Goal: Transaction & Acquisition: Purchase product/service

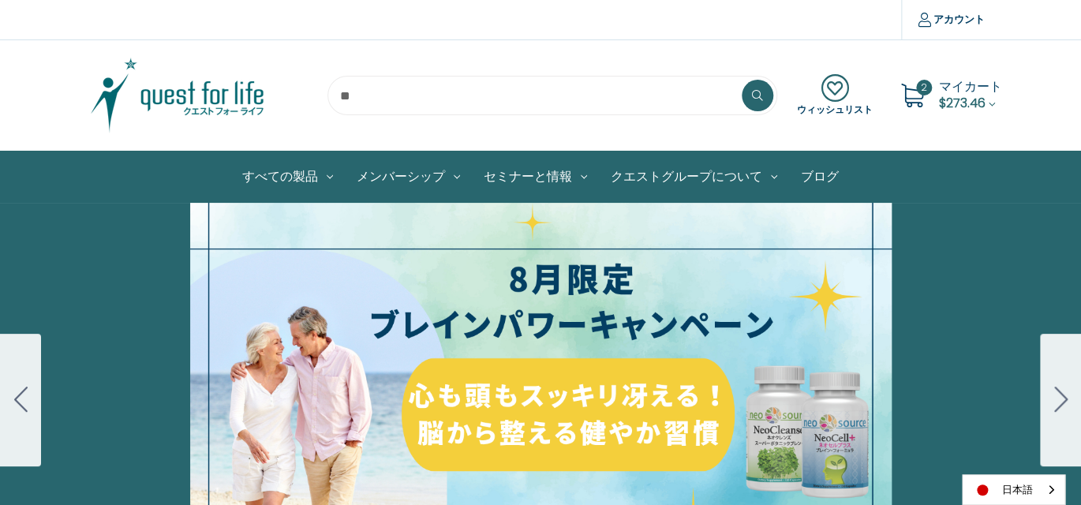
click at [957, 92] on span "マイカート" at bounding box center [970, 86] width 63 height 18
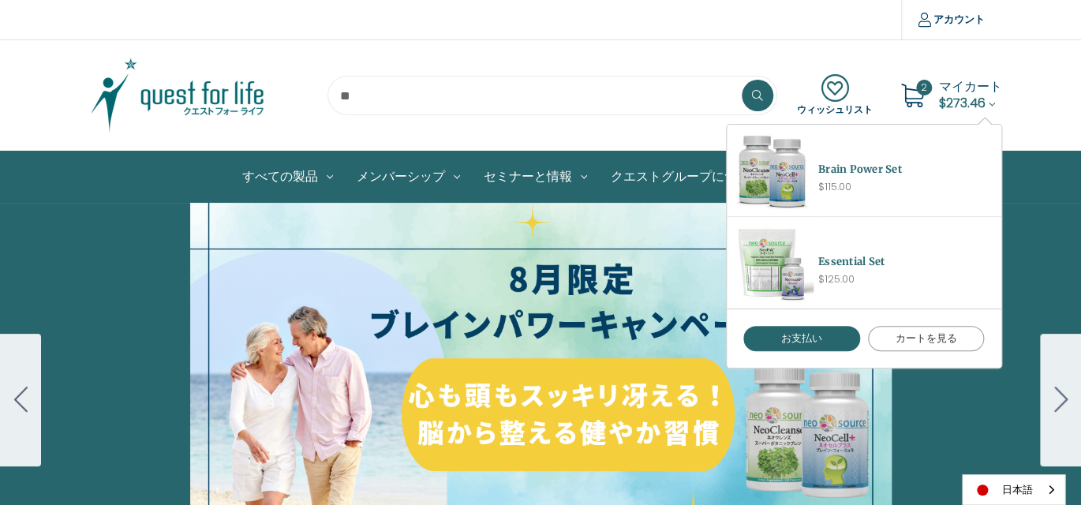
drag, startPoint x: 930, startPoint y: 339, endPoint x: 886, endPoint y: 318, distance: 48.7
click at [930, 338] on link "カートを見る" at bounding box center [926, 338] width 117 height 25
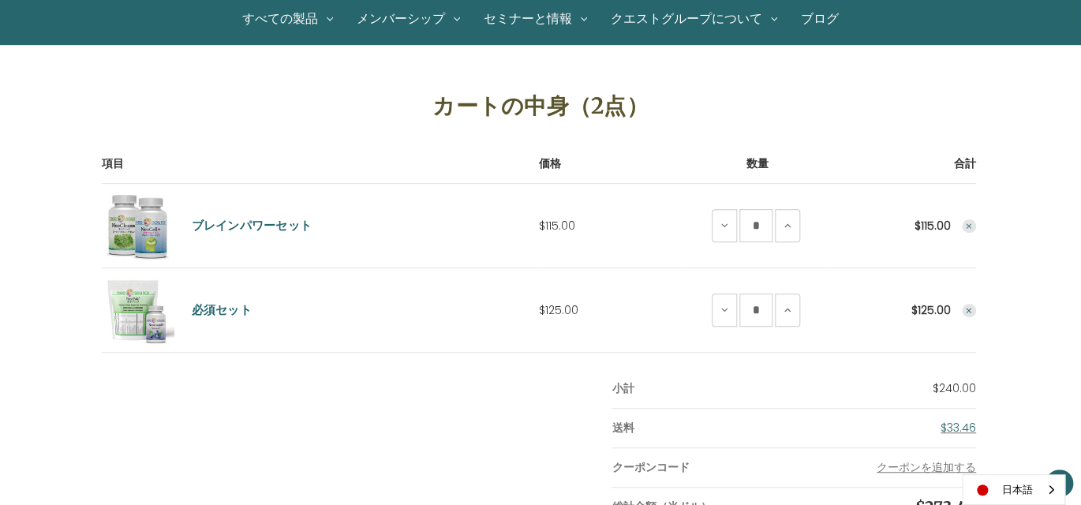
scroll to position [237, 0]
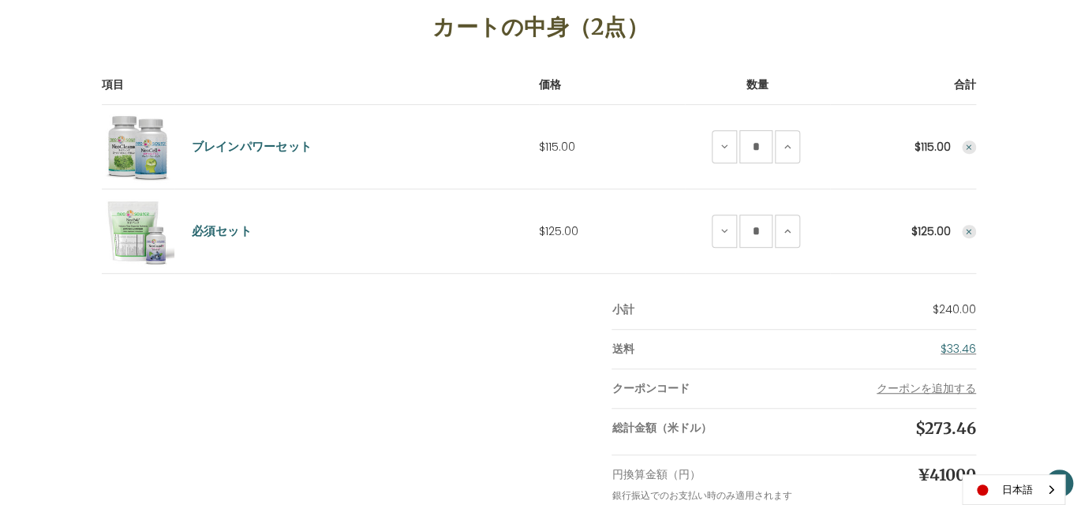
click at [968, 145] on use "Remove Brain Power Set from cart" at bounding box center [969, 147] width 6 height 6
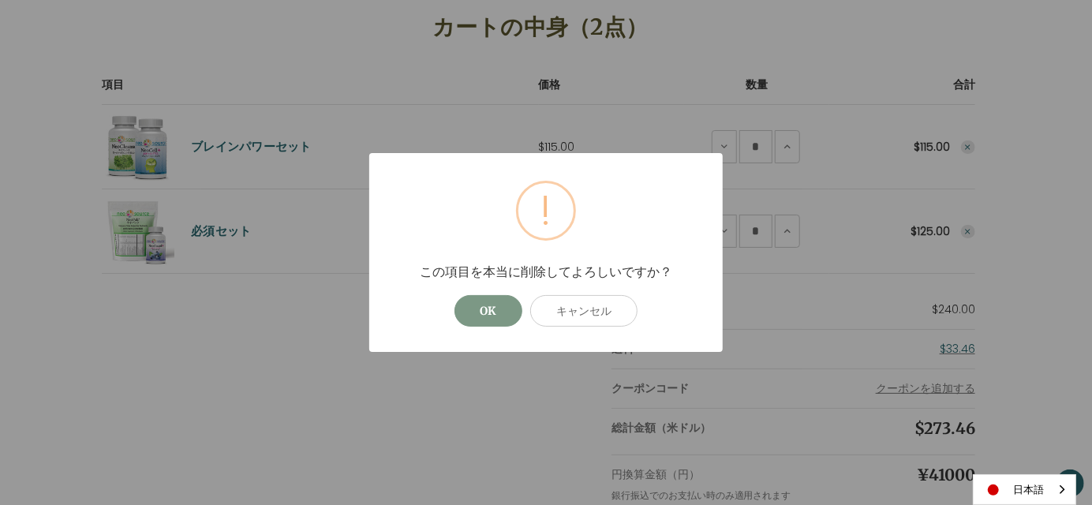
click at [500, 311] on button "OK" at bounding box center [489, 311] width 68 height 32
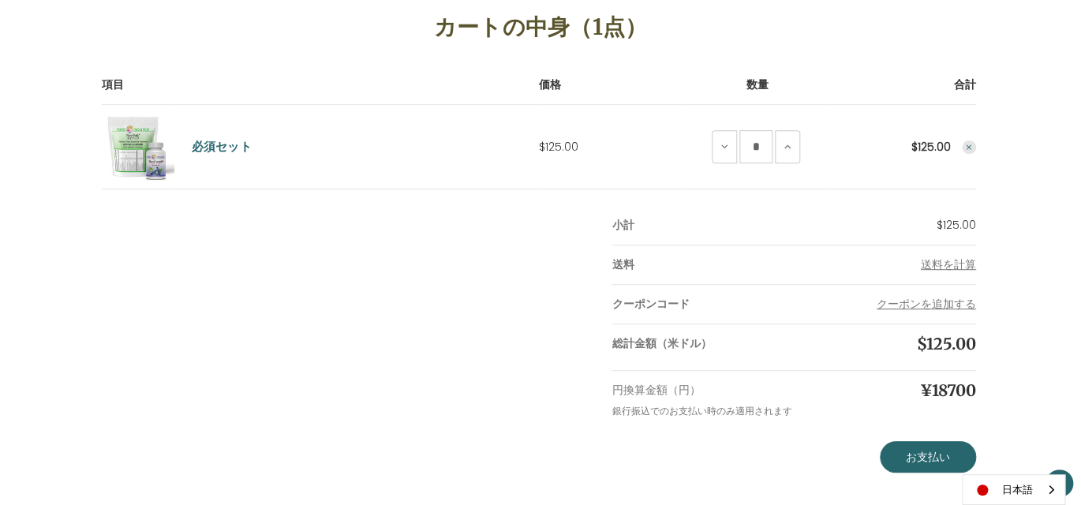
click at [970, 144] on use "Remove Essential Set from cart" at bounding box center [969, 147] width 6 height 6
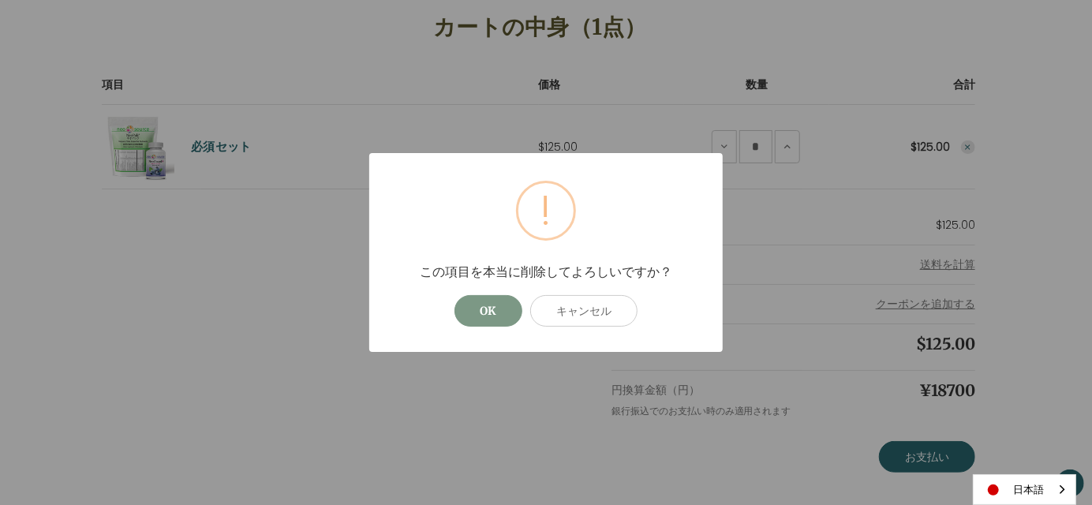
click at [495, 312] on button "OK" at bounding box center [489, 311] width 68 height 32
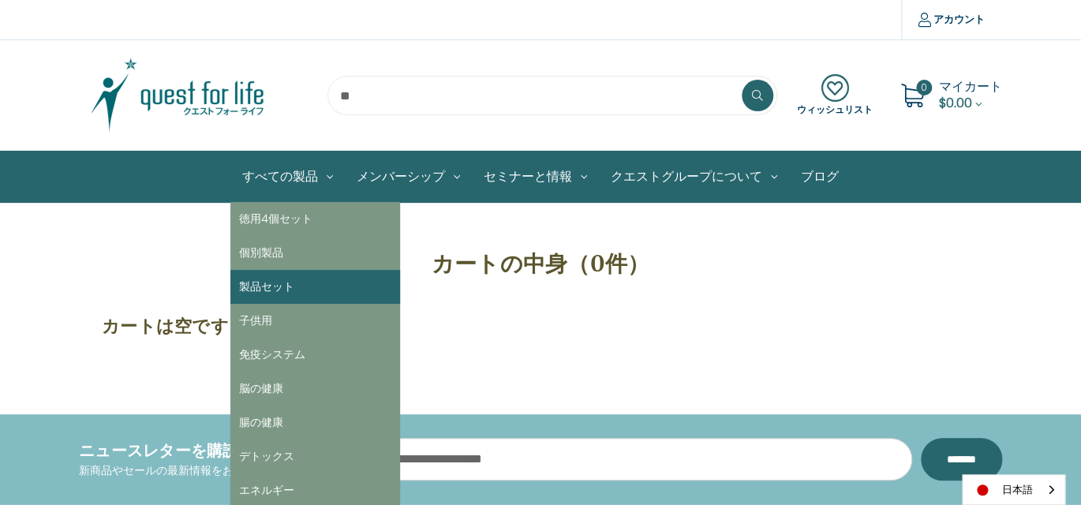
click at [283, 284] on link "製品セット" at bounding box center [315, 287] width 170 height 34
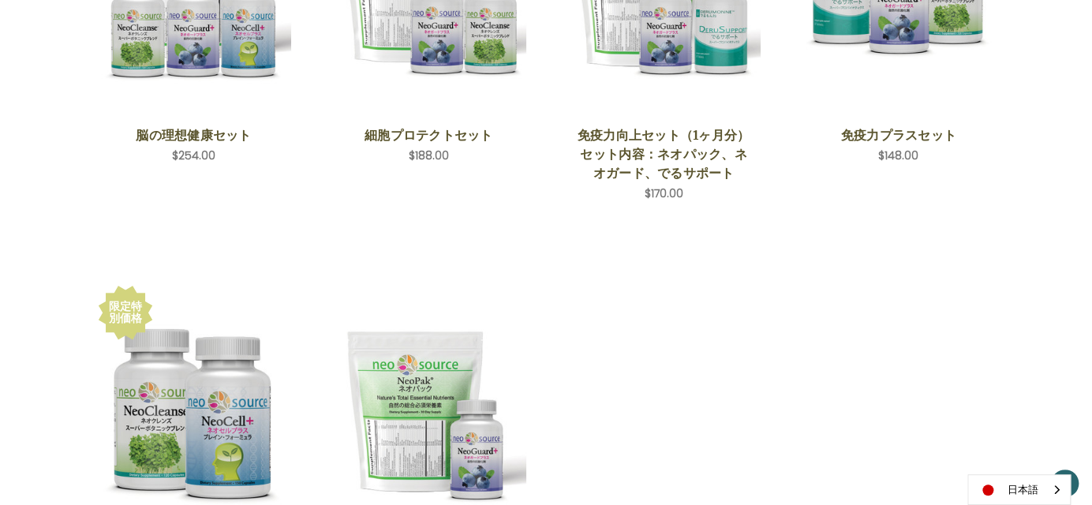
scroll to position [473, 0]
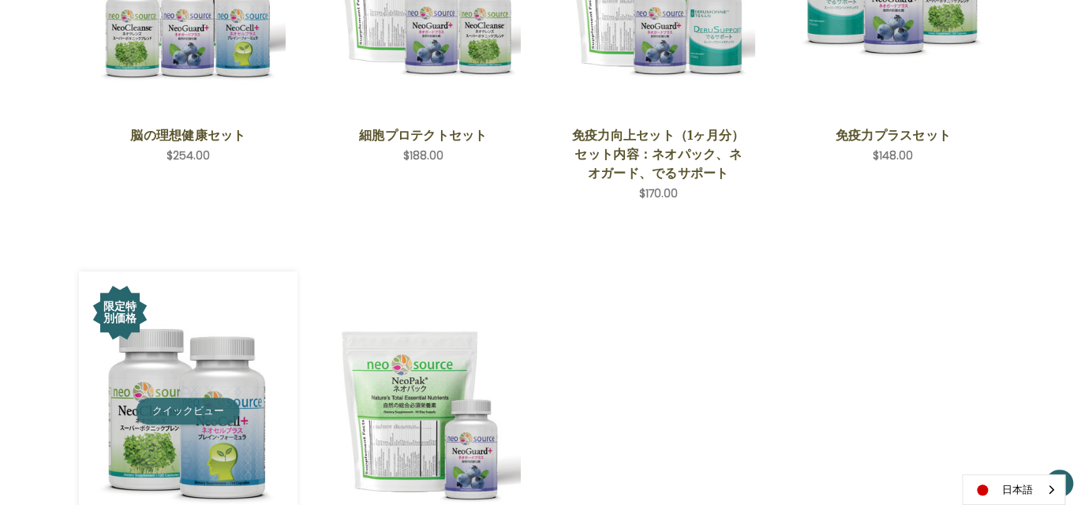
click at [191, 420] on button "クイックビュー" at bounding box center [188, 411] width 103 height 27
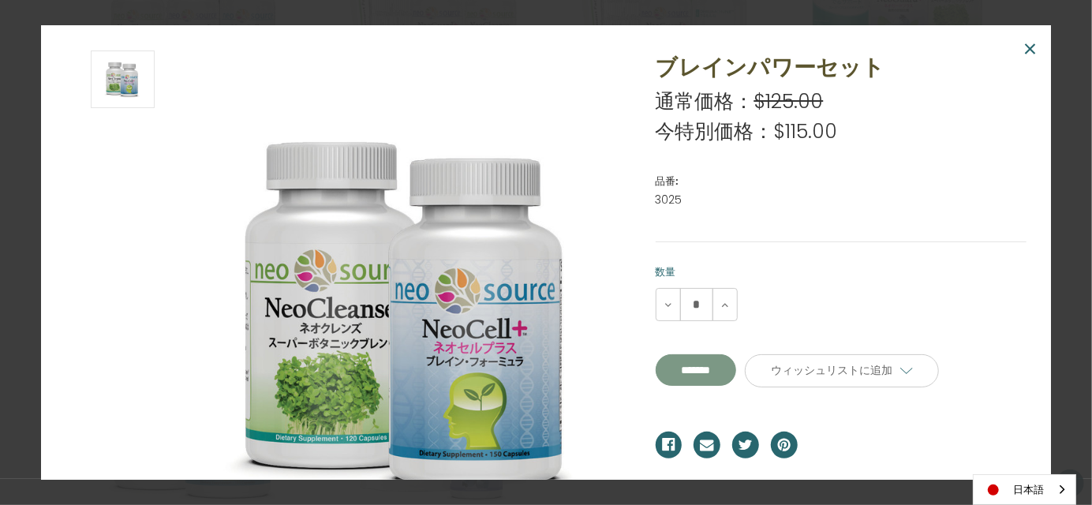
click at [716, 372] on input "**********" at bounding box center [696, 370] width 81 height 32
type input "*******"
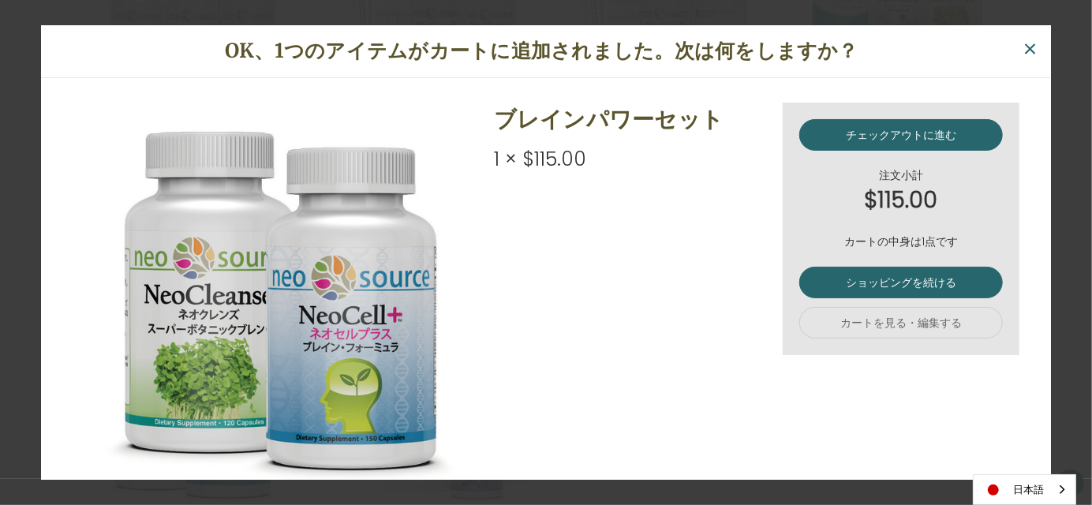
scroll to position [79, 0]
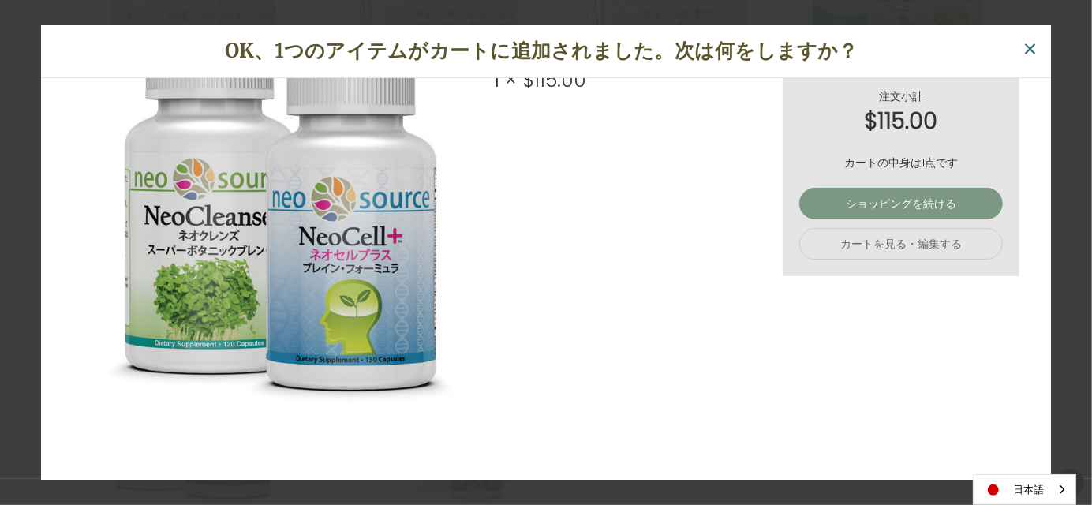
click at [901, 202] on link "ショッピングを続ける" at bounding box center [901, 204] width 204 height 32
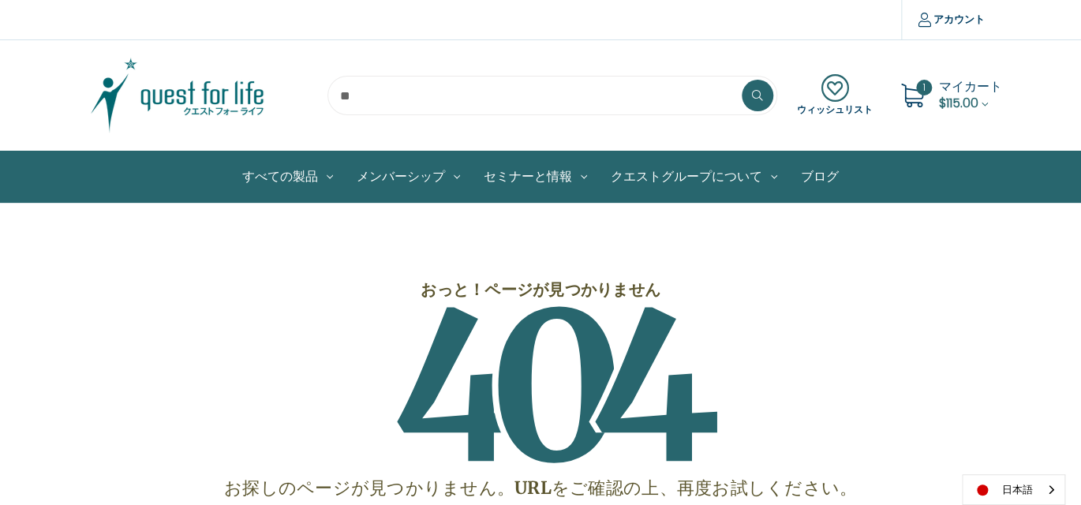
click at [964, 95] on span "$115.00" at bounding box center [958, 103] width 39 height 18
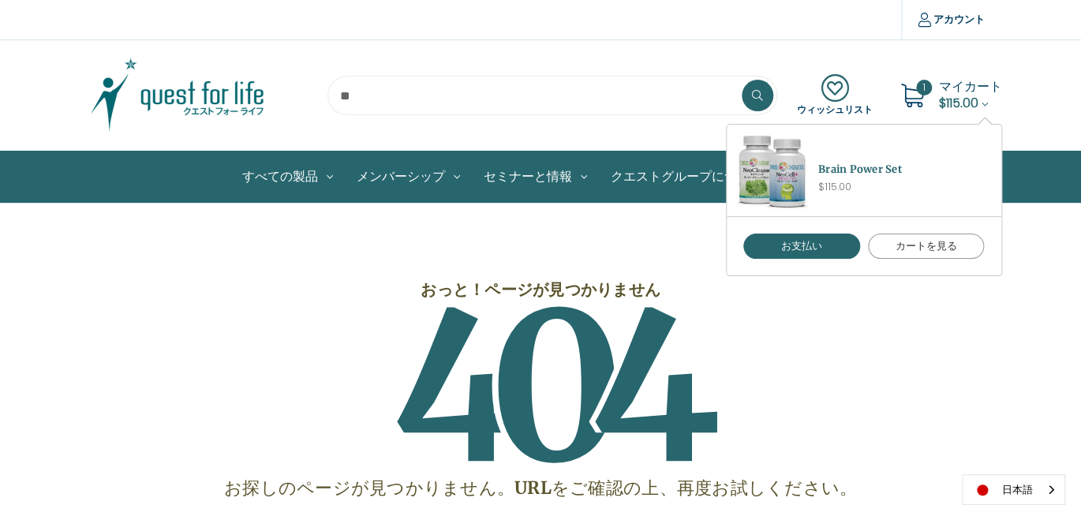
click at [951, 246] on link "カートを見る" at bounding box center [926, 246] width 117 height 25
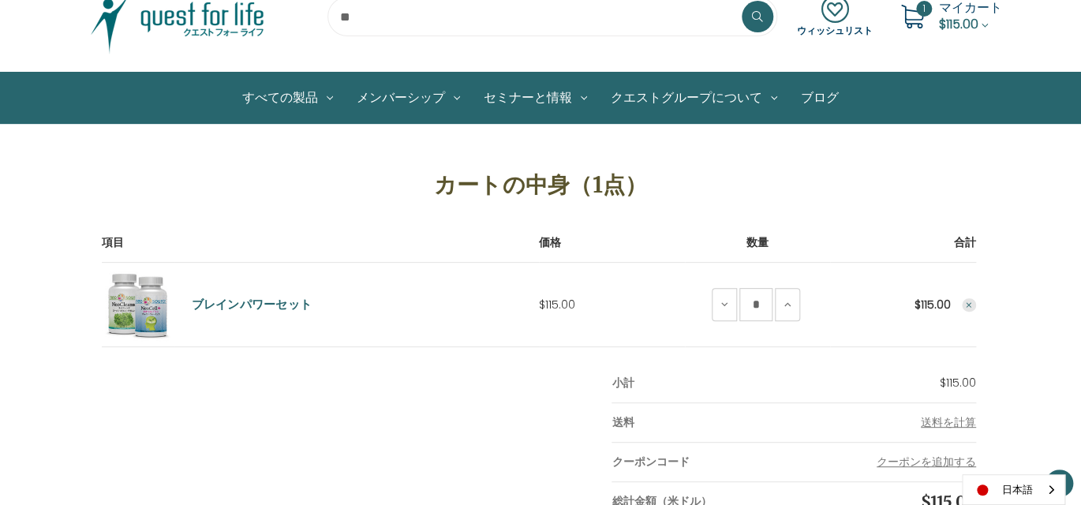
scroll to position [79, 0]
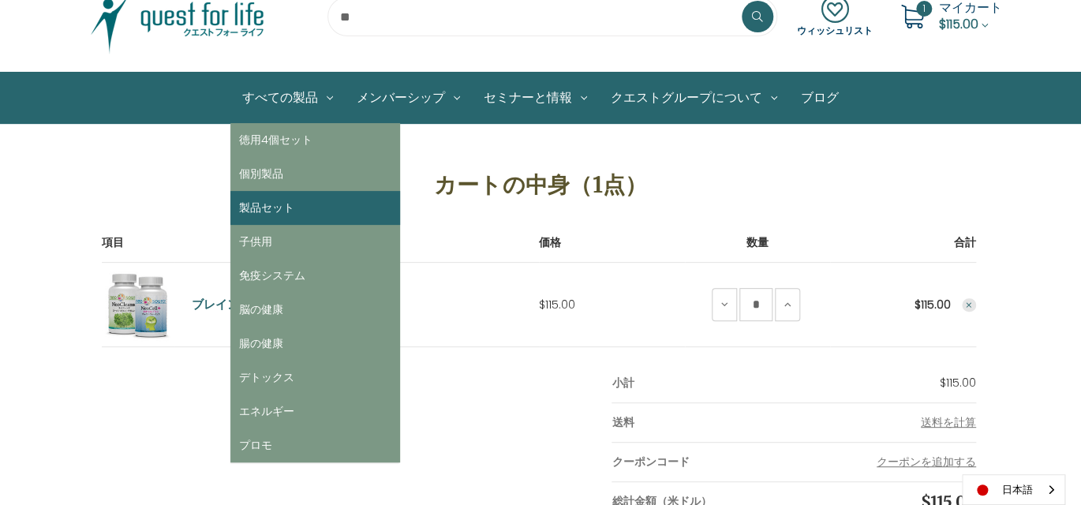
click at [274, 208] on link "製品セット" at bounding box center [315, 208] width 170 height 34
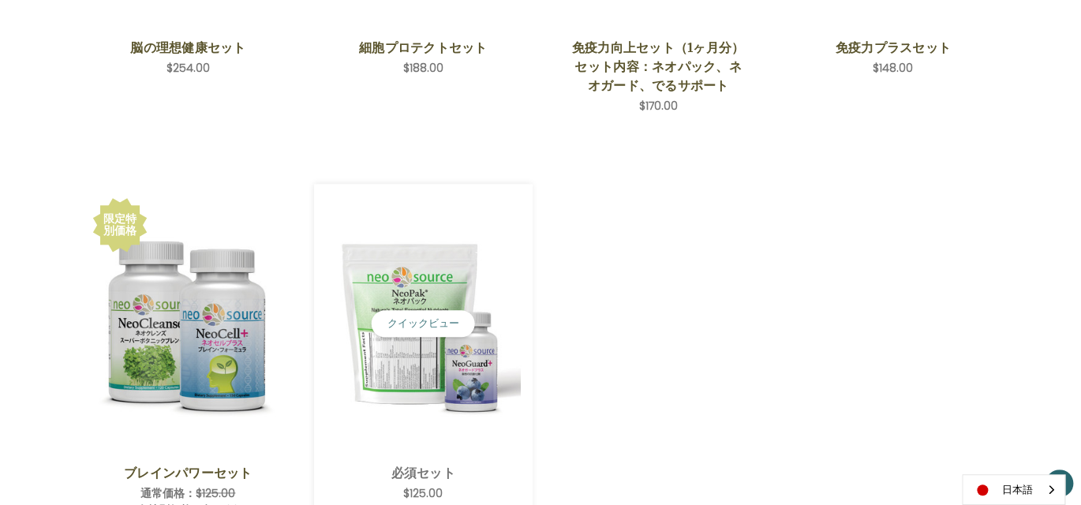
scroll to position [710, 0]
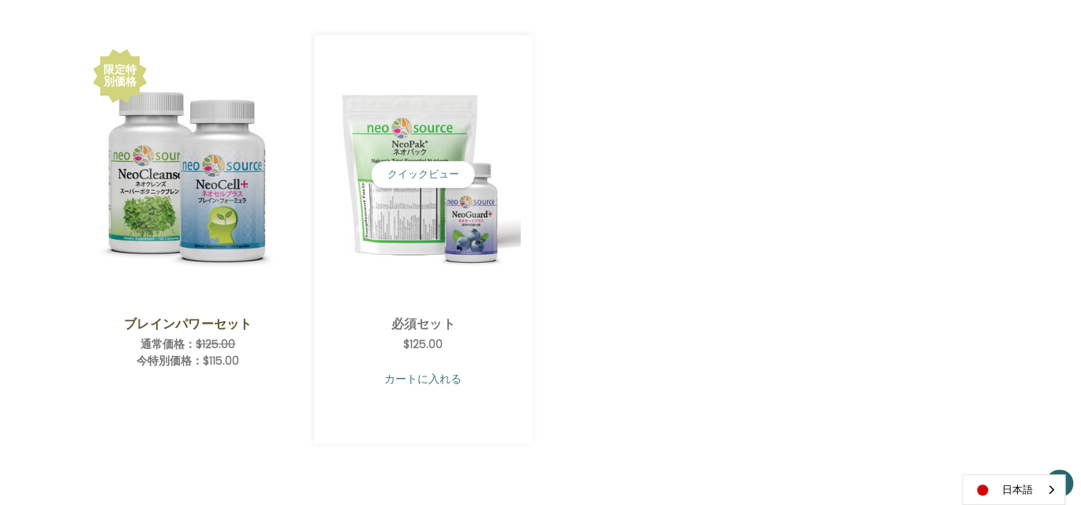
click at [415, 378] on link "カートに入れる" at bounding box center [423, 379] width 195 height 30
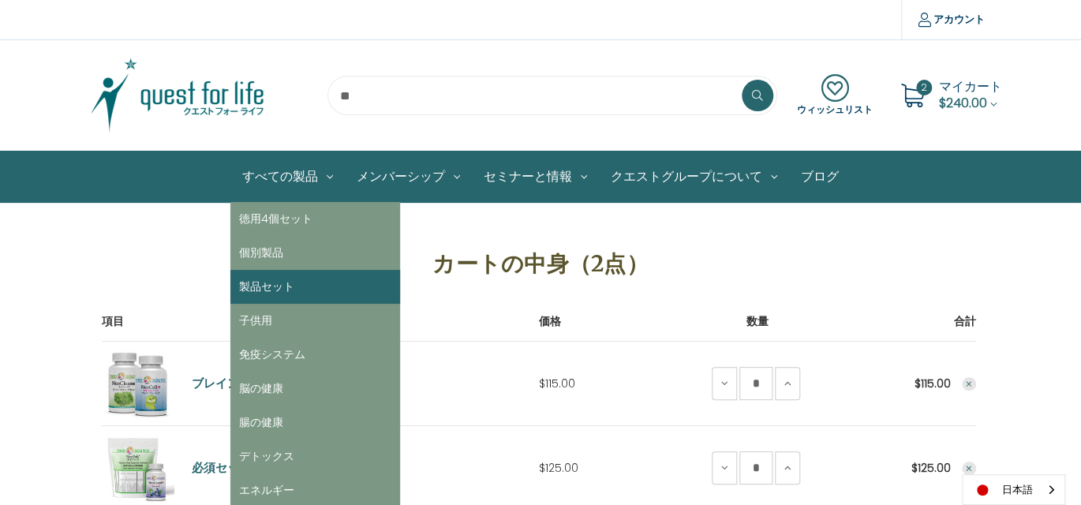
click at [289, 288] on link "製品セット" at bounding box center [315, 287] width 170 height 34
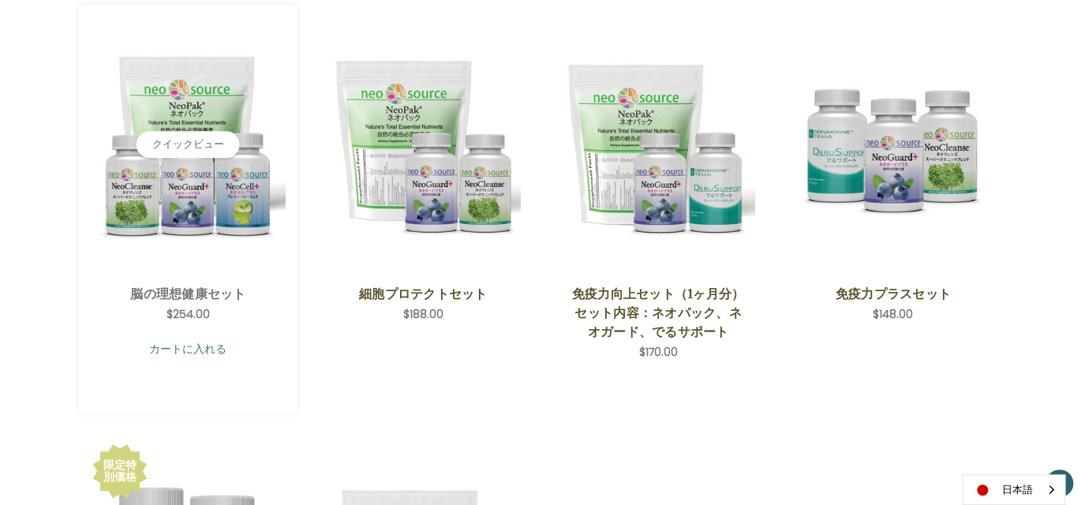
scroll to position [315, 0]
click at [204, 346] on link "カートに入れる" at bounding box center [188, 349] width 195 height 30
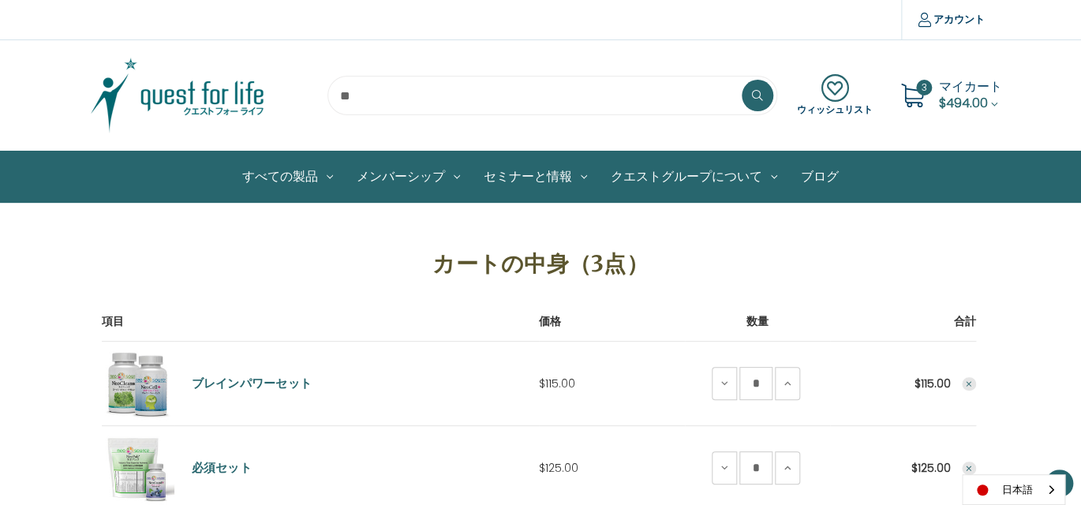
scroll to position [158, 0]
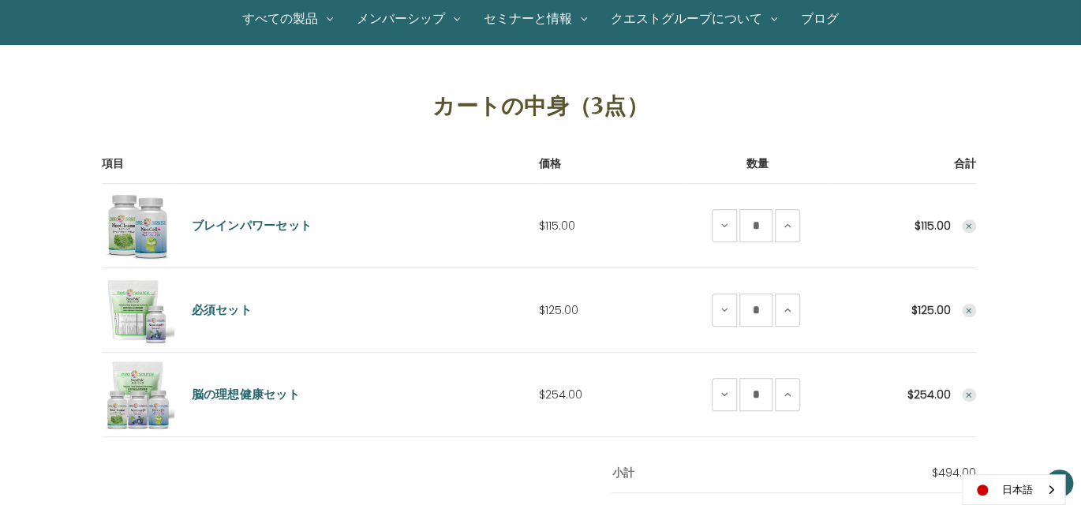
click at [970, 394] on icon "Remove Ideal Brain Set from cart" at bounding box center [968, 395] width 9 height 9
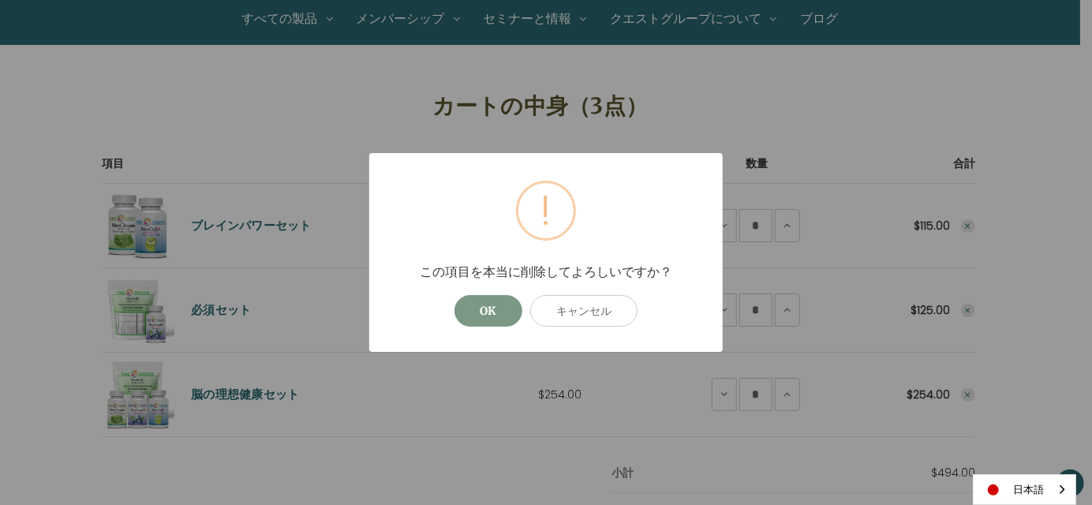
click at [477, 312] on button "OK" at bounding box center [489, 311] width 68 height 32
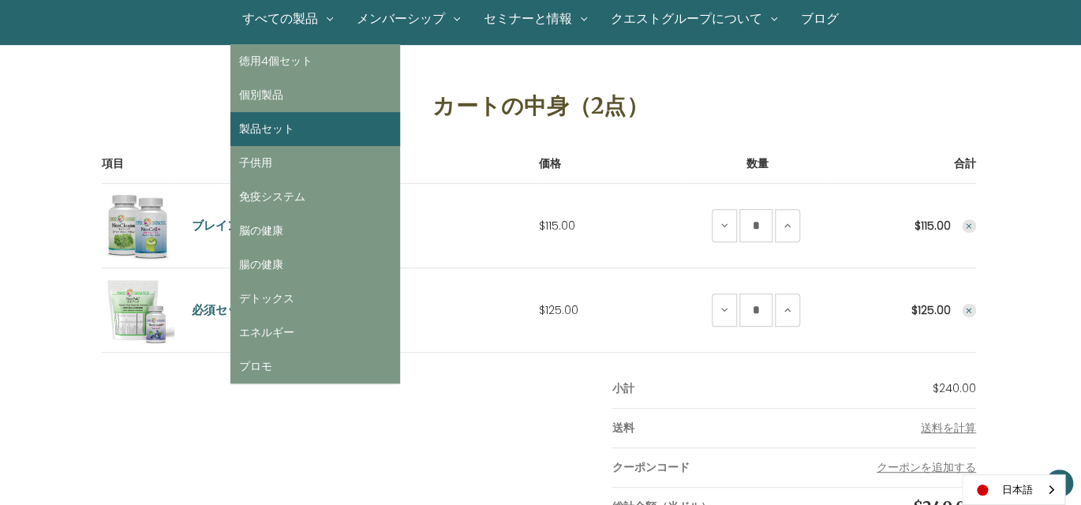
click at [264, 127] on link "製品セット" at bounding box center [315, 129] width 170 height 34
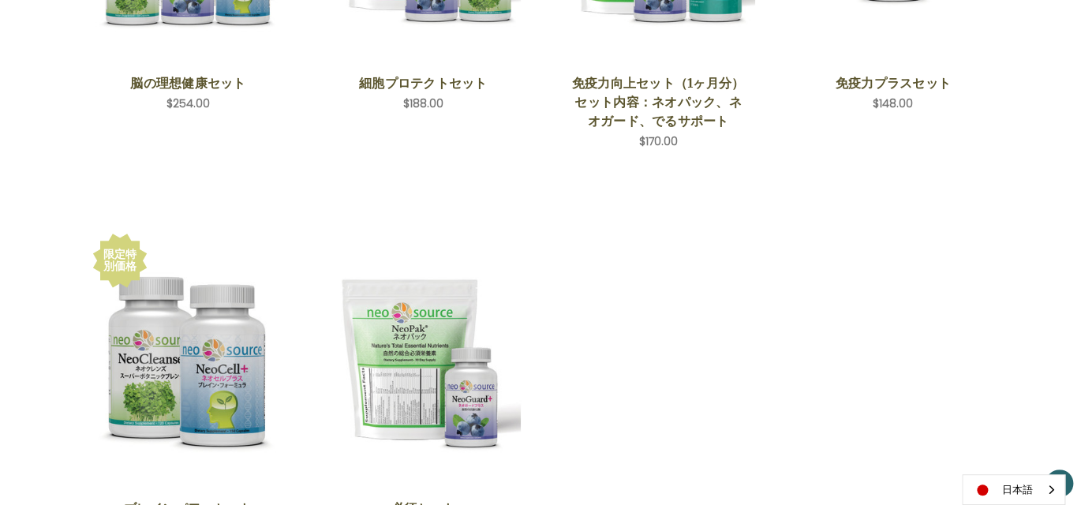
scroll to position [552, 0]
